Goal: Transaction & Acquisition: Obtain resource

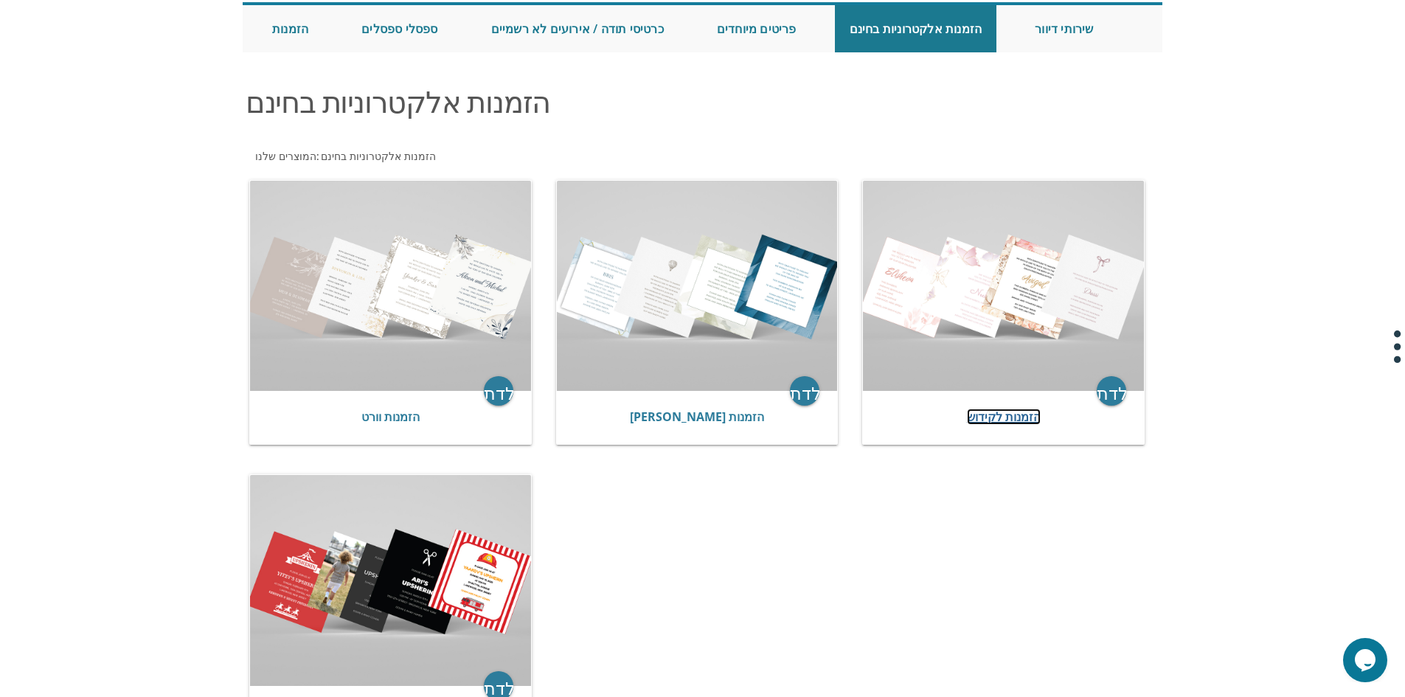
scroll to position [295, 0]
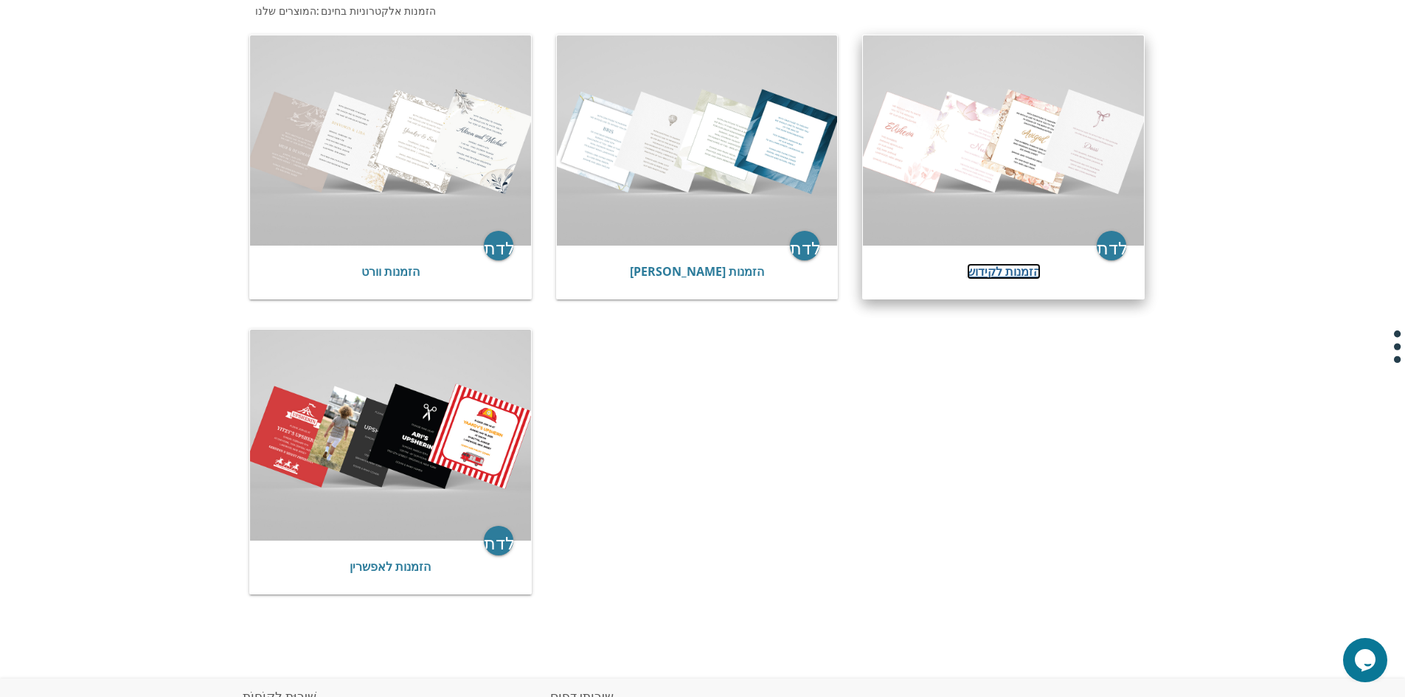
click at [975, 265] on font "הזמנות לקידוש" at bounding box center [1004, 271] width 74 height 16
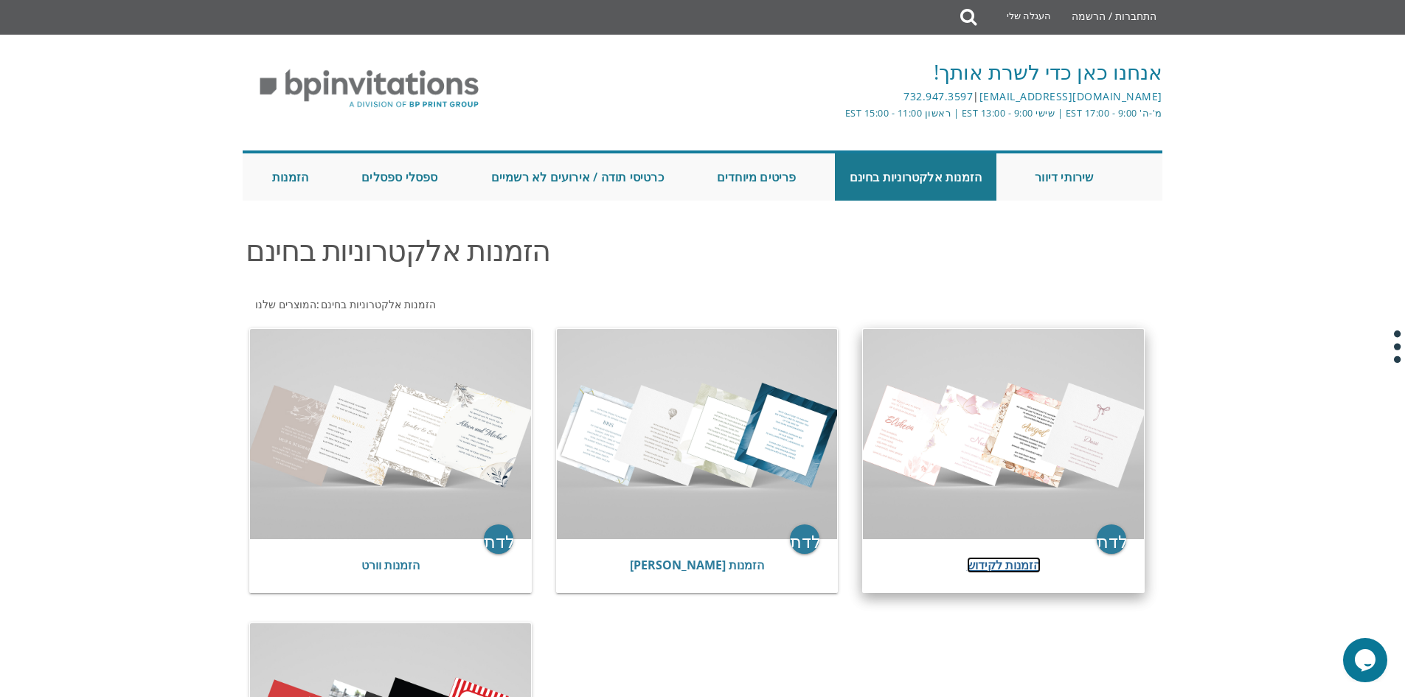
scroll to position [0, 0]
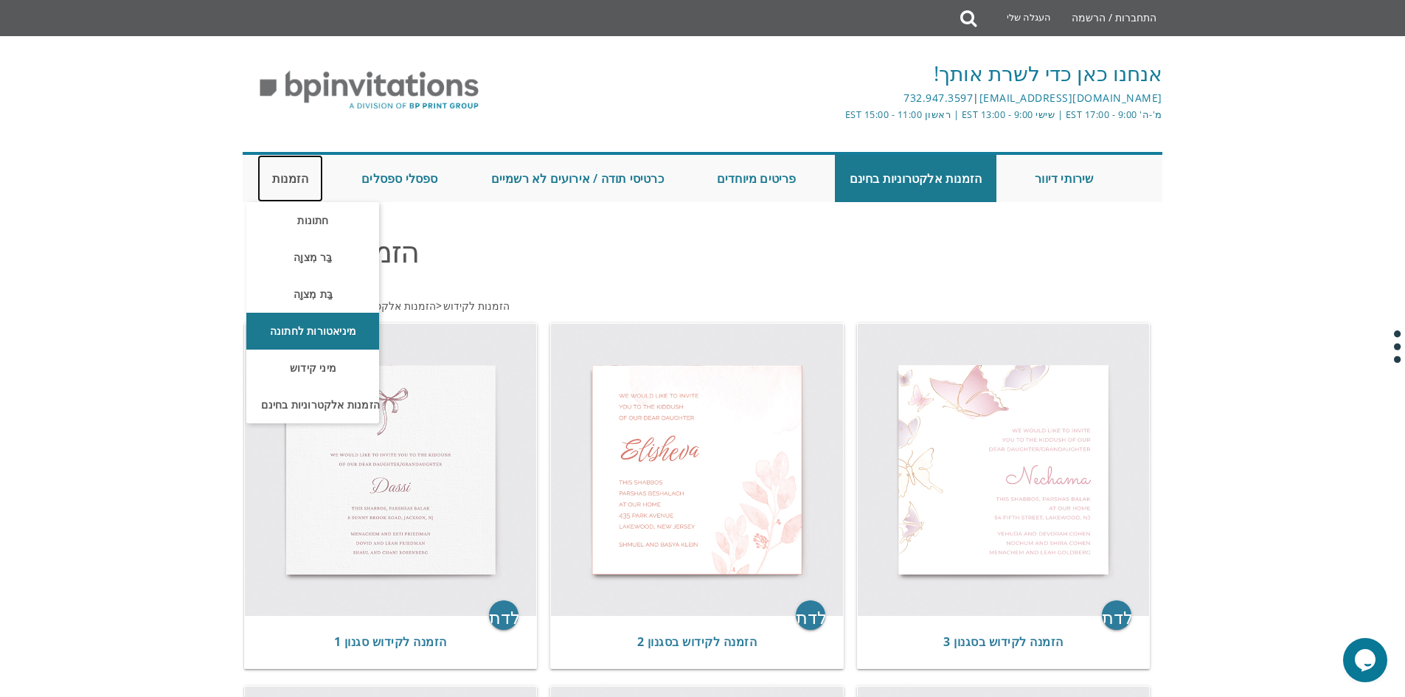
click at [285, 179] on font "הזמנות" at bounding box center [290, 178] width 36 height 16
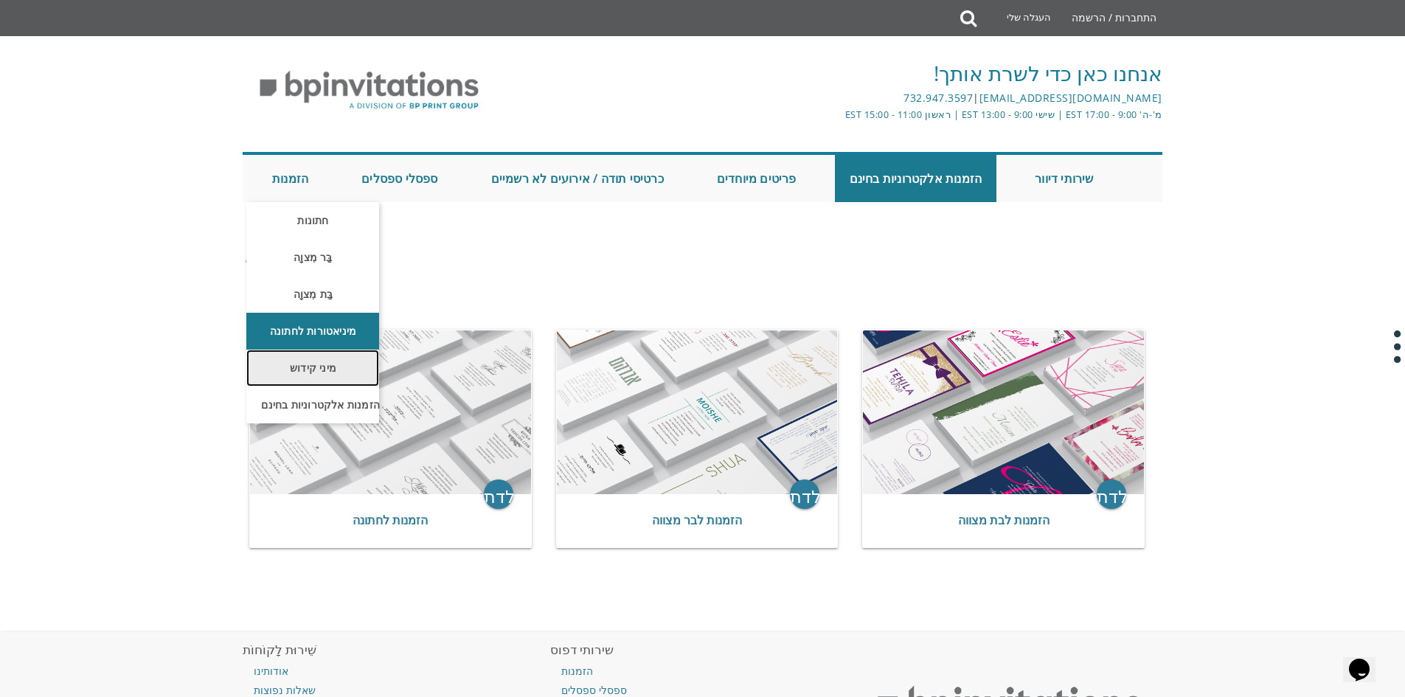
click at [330, 362] on font "מיני קידוש" at bounding box center [313, 368] width 46 height 14
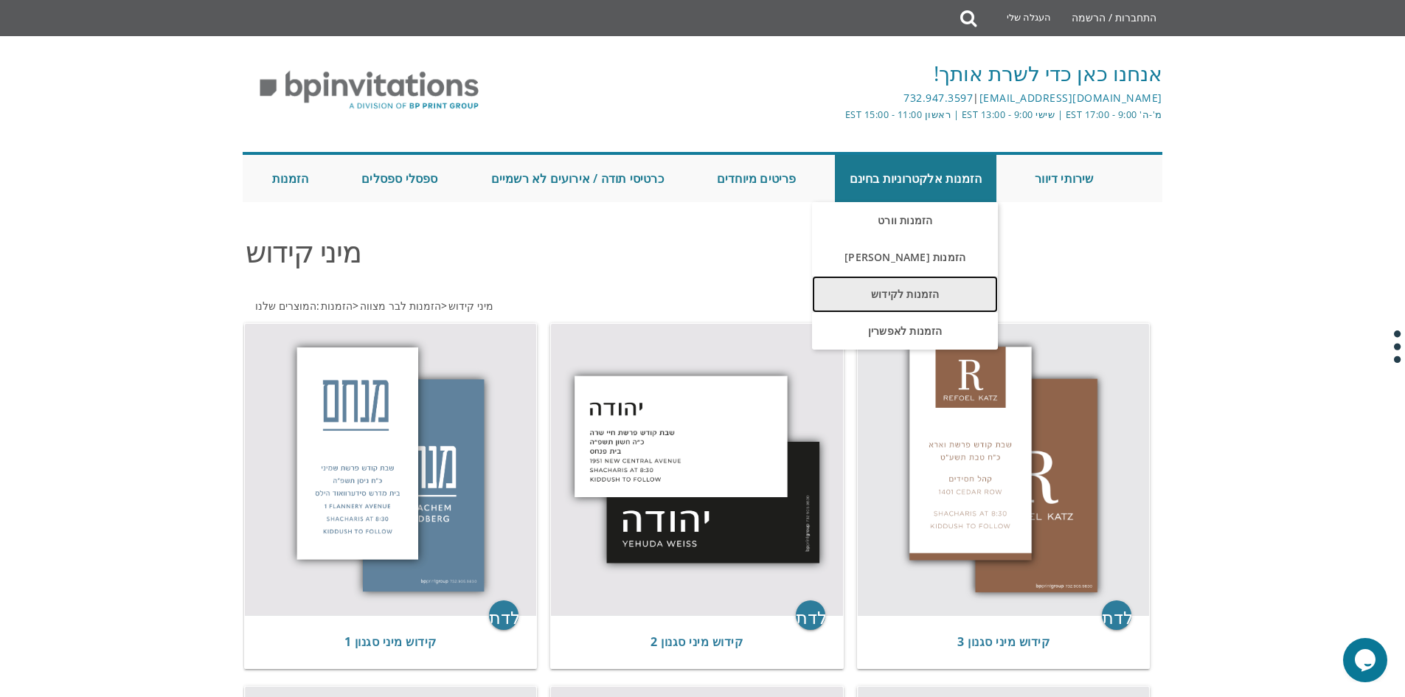
click at [900, 296] on font "הזמנות לקידוש" at bounding box center [905, 294] width 69 height 14
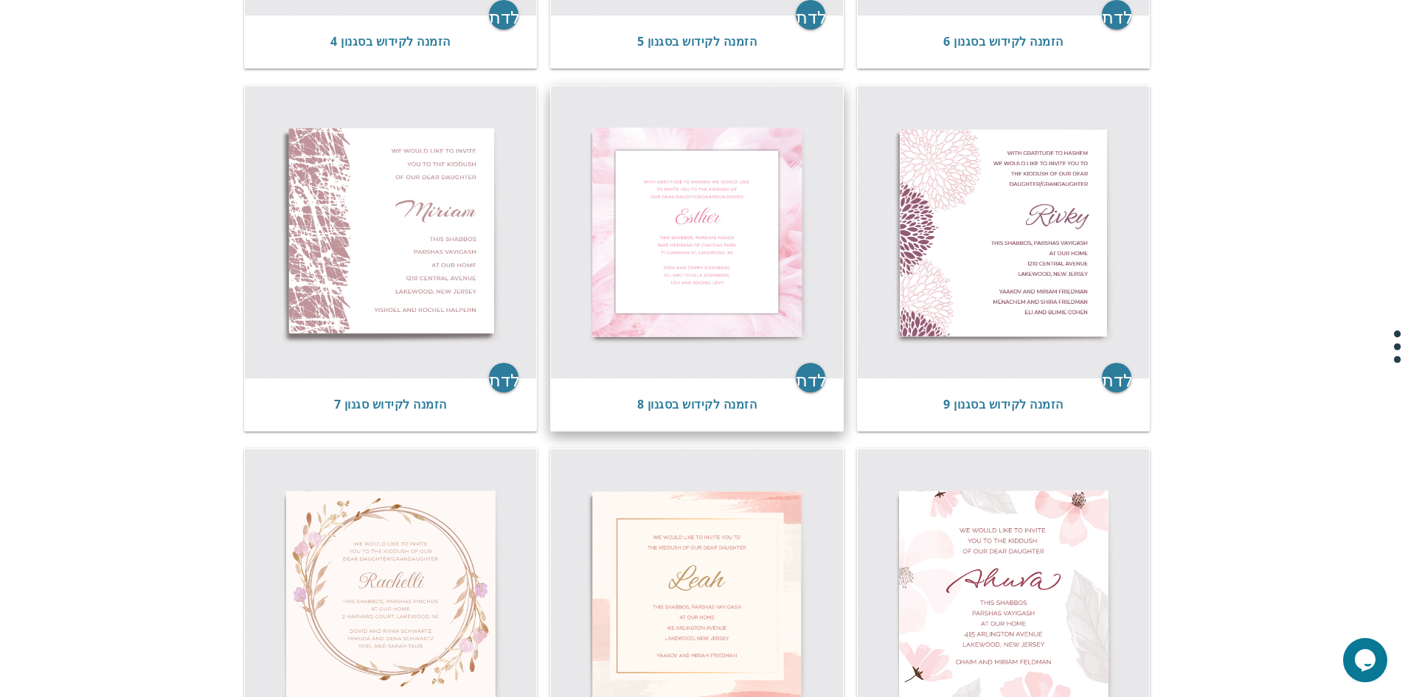
scroll to position [959, 0]
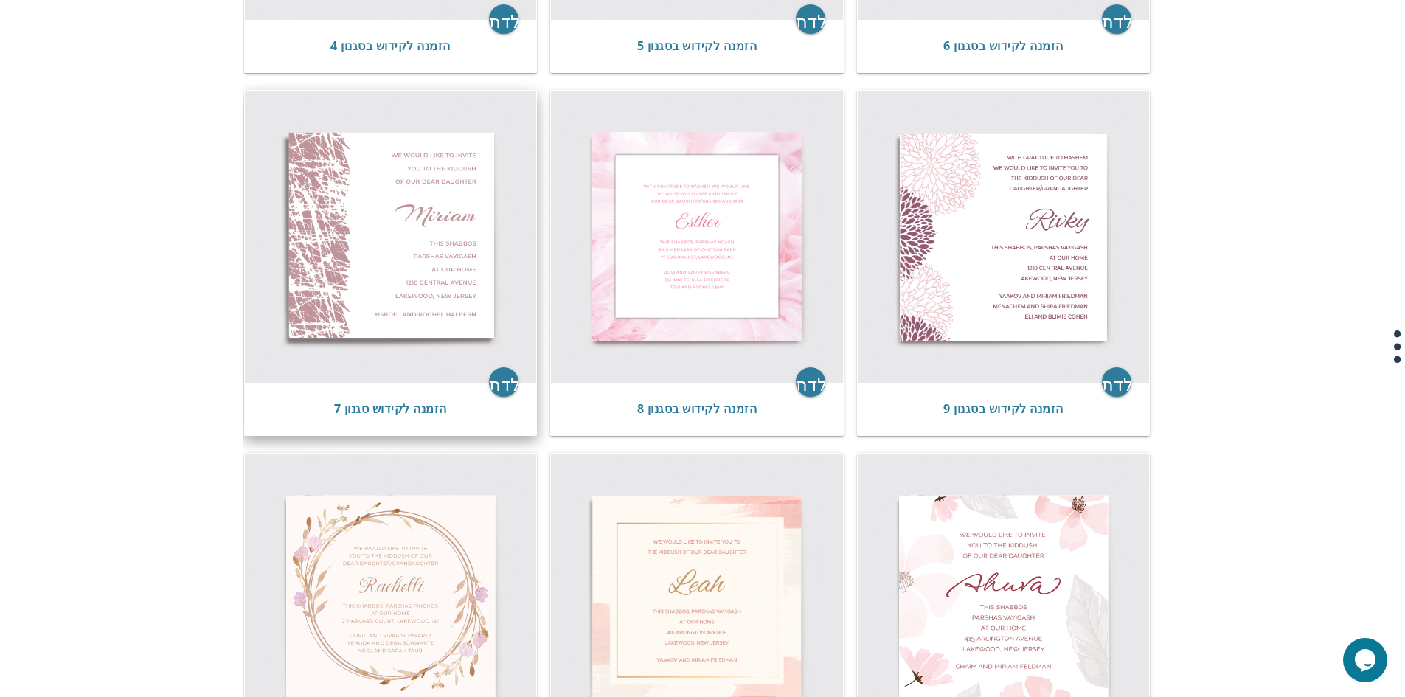
click at [393, 261] on img at bounding box center [391, 237] width 292 height 292
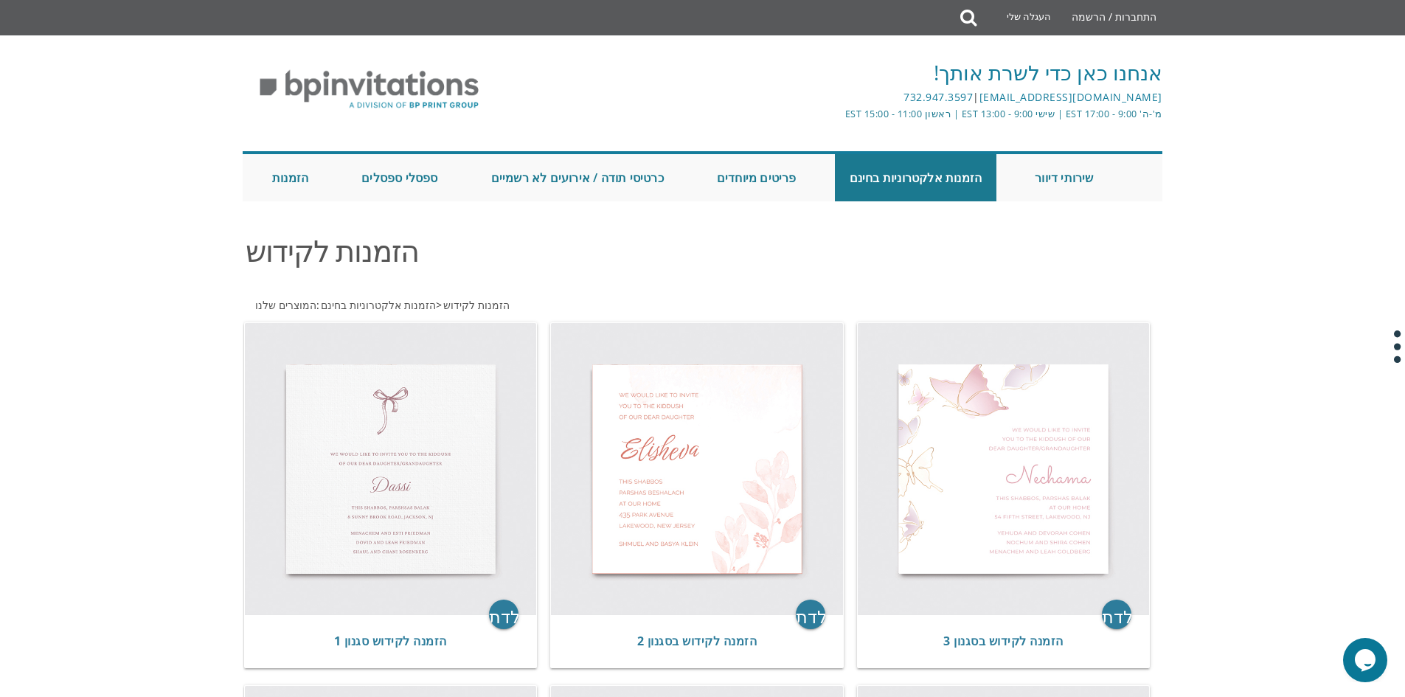
scroll to position [0, 0]
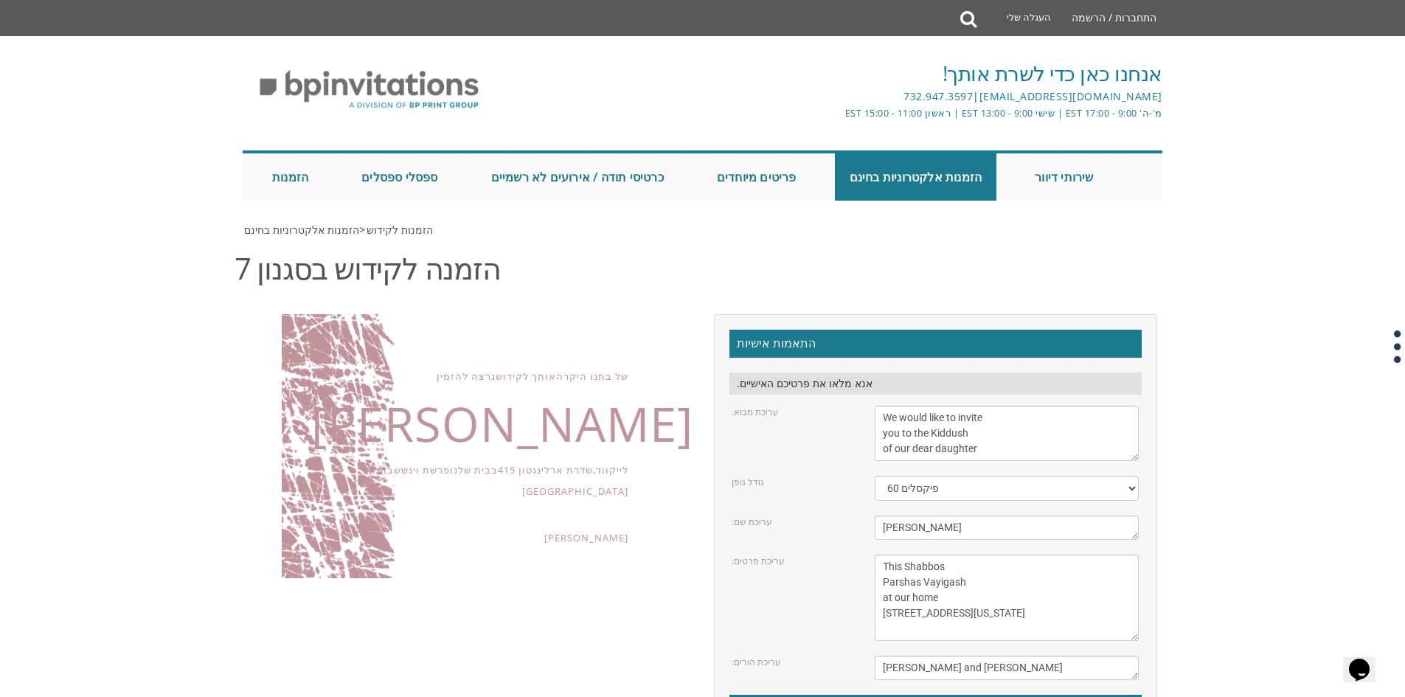
scroll to position [147, 0]
